Goal: Task Accomplishment & Management: Manage account settings

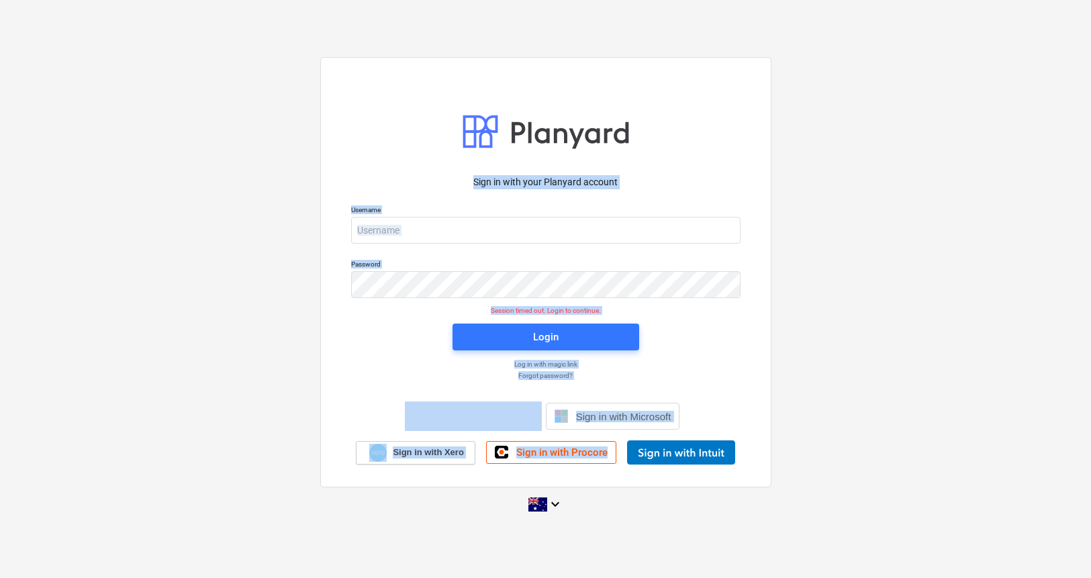
click at [880, 477] on div "Sign in with your Planyard account Username Password Session timed out. Login t…" at bounding box center [545, 288] width 1091 height 485
drag, startPoint x: 867, startPoint y: 494, endPoint x: 189, endPoint y: 86, distance: 792.1
click at [224, 110] on div "Sign in with your Planyard account Username Password Session timed out. Login t…" at bounding box center [545, 288] width 1091 height 485
click at [180, 80] on div "Sign in with your Planyard account Username Password Session timed out. Login t…" at bounding box center [545, 288] width 1091 height 485
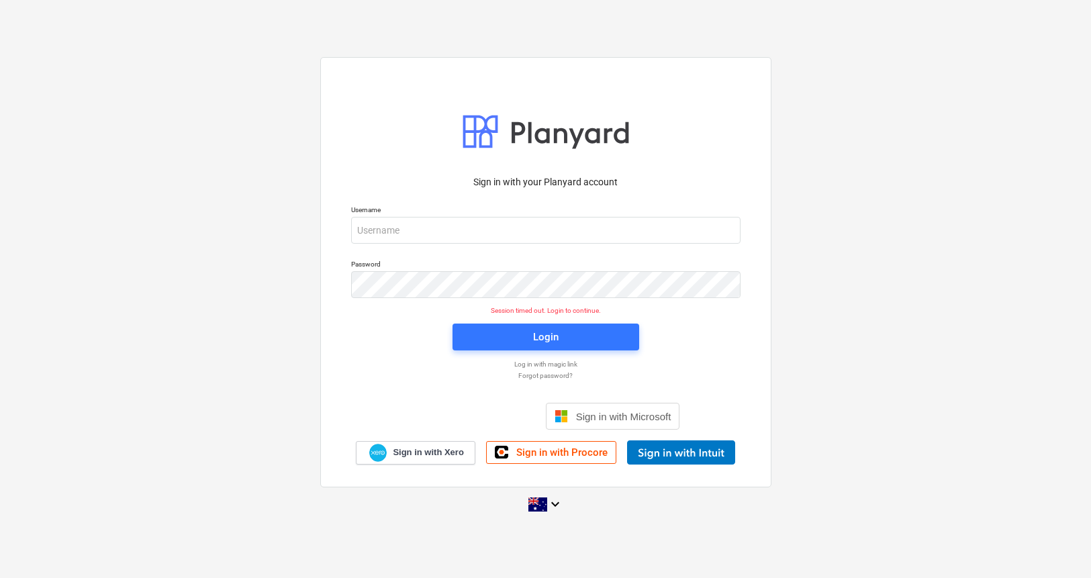
click at [202, 252] on div "Sign in with your Planyard account Username Password Session timed out. Login t…" at bounding box center [545, 288] width 1091 height 485
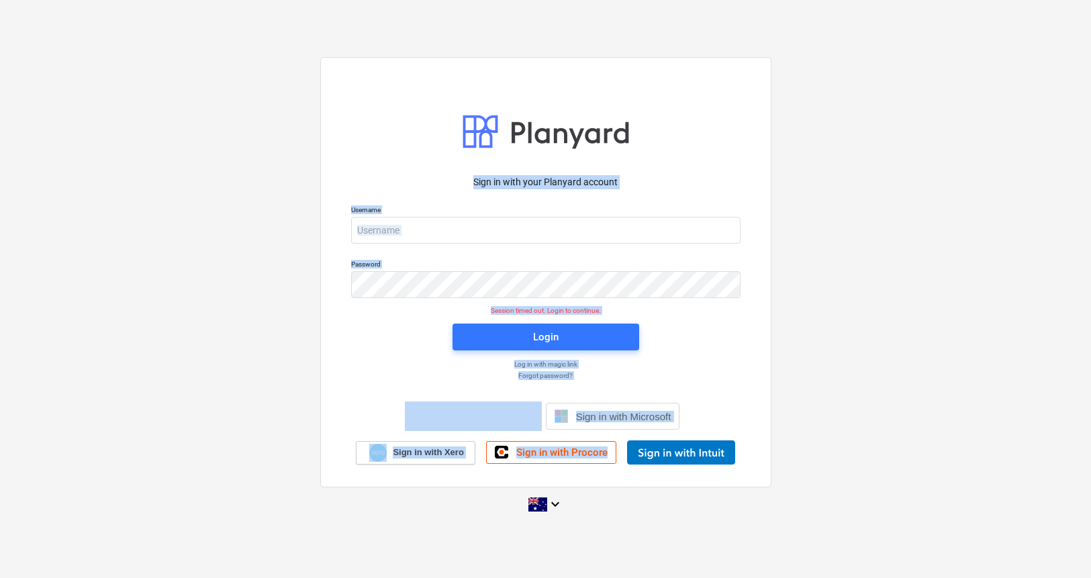
drag, startPoint x: 252, startPoint y: 147, endPoint x: 778, endPoint y: 478, distance: 621.8
click at [775, 477] on div "Sign in with your Planyard account Username Password Session timed out. Login t…" at bounding box center [545, 288] width 1091 height 485
click at [786, 479] on div "Sign in with your Planyard account Username Password Session timed out. Login t…" at bounding box center [545, 288] width 1091 height 485
drag, startPoint x: 790, startPoint y: 496, endPoint x: 216, endPoint y: 164, distance: 663.9
click at [231, 175] on div "Sign in with your Planyard account Username Password Session timed out. Login t…" at bounding box center [545, 288] width 1091 height 485
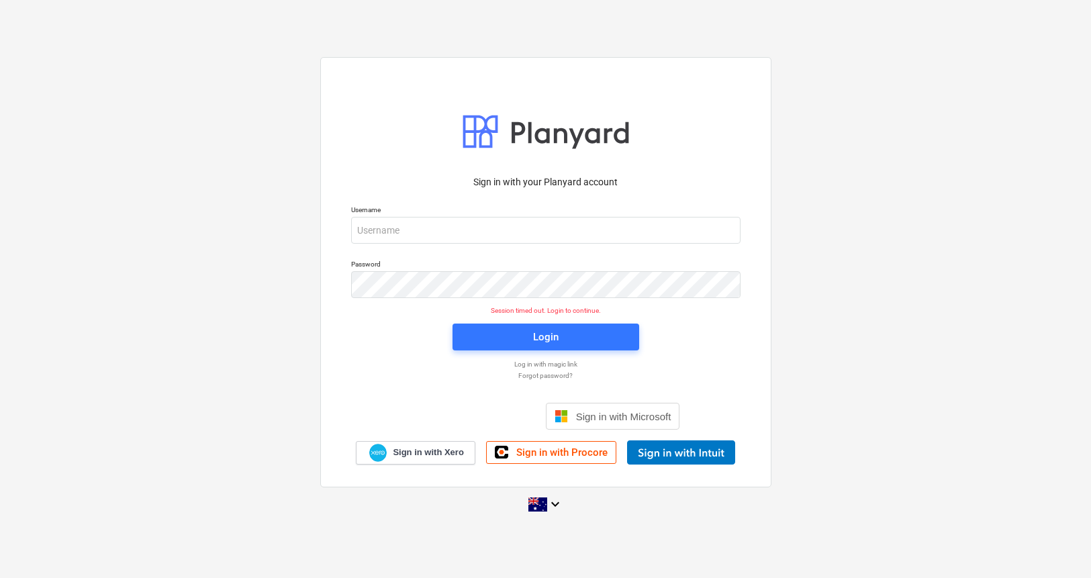
click at [204, 158] on div "Sign in with your Planyard account Username Password Session timed out. Login t…" at bounding box center [545, 288] width 1091 height 485
drag, startPoint x: 211, startPoint y: 237, endPoint x: 206, endPoint y: 243, distance: 7.7
click at [211, 237] on div "Sign in with your Planyard account Username Password Session timed out. Login t…" at bounding box center [545, 288] width 1091 height 485
